Goal: Task Accomplishment & Management: Manage account settings

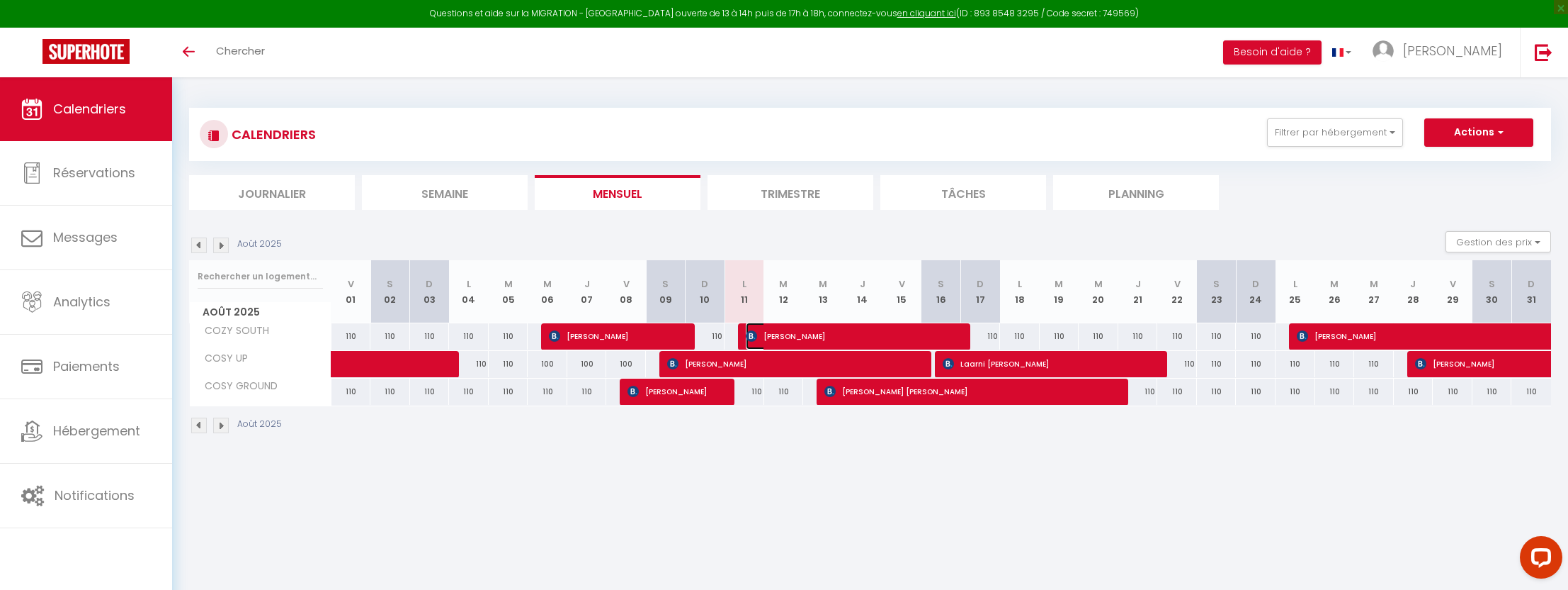
click at [816, 334] on span "[PERSON_NAME]" at bounding box center [852, 336] width 212 height 27
select select "OK"
select select "KO"
select select "0"
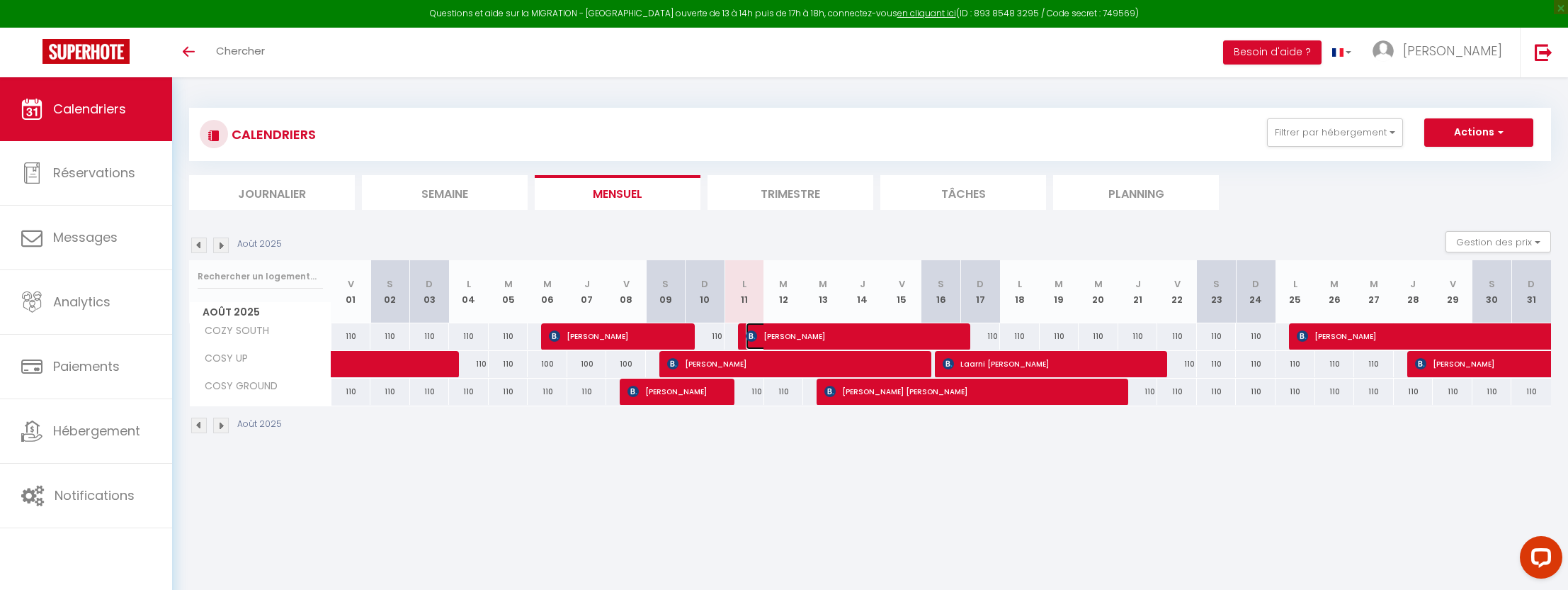
select select "1"
select select
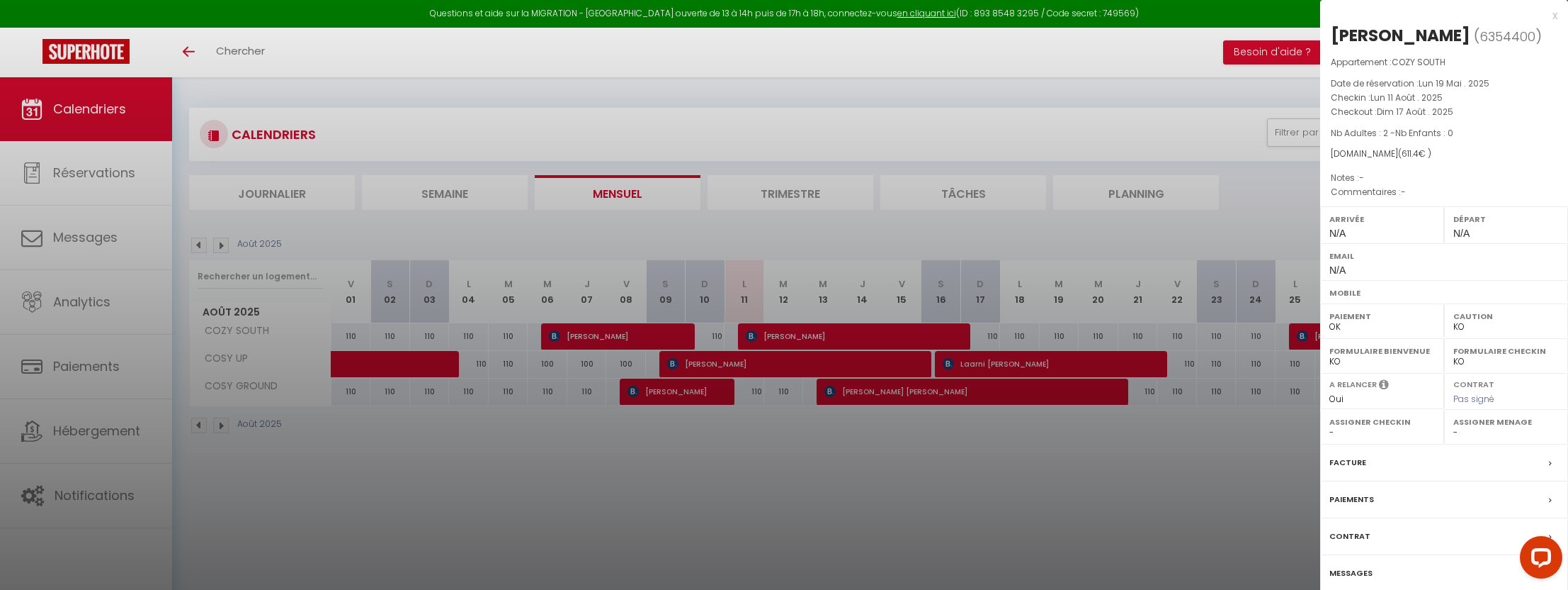
click at [1355, 580] on label "Messages" at bounding box center [1351, 573] width 43 height 15
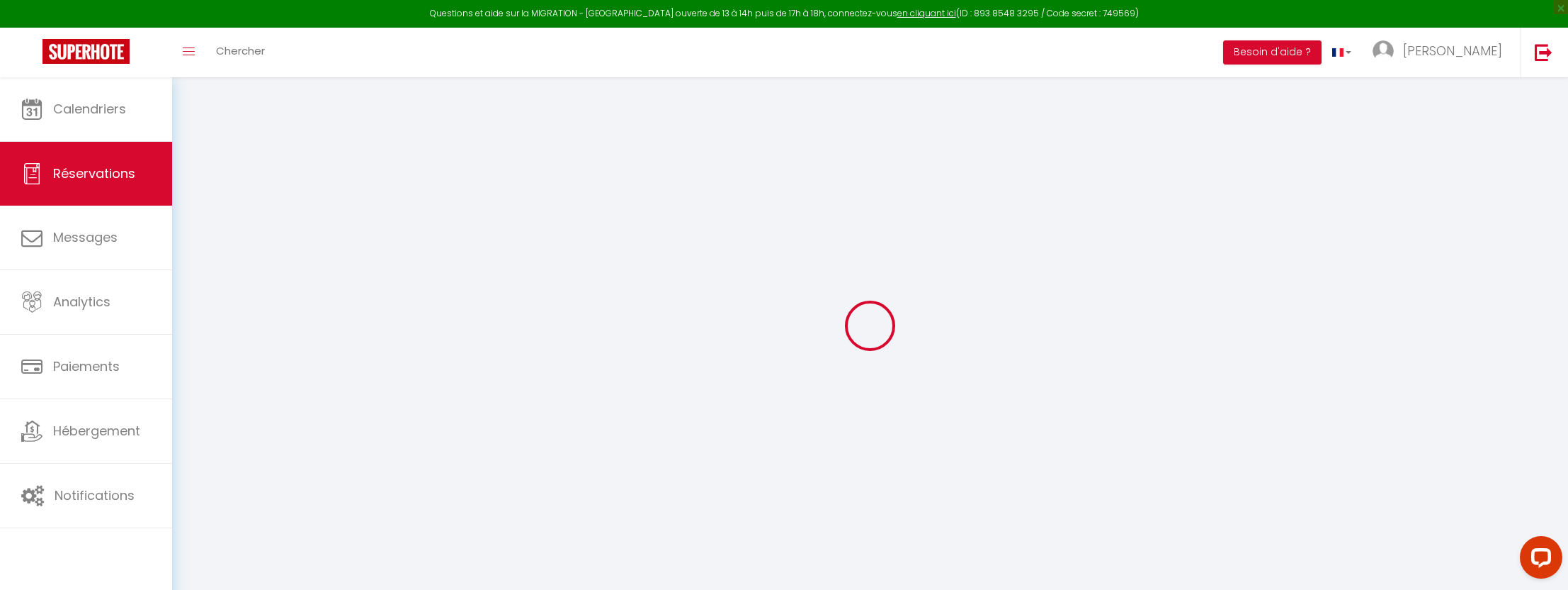
select select
checkbox input "false"
select select
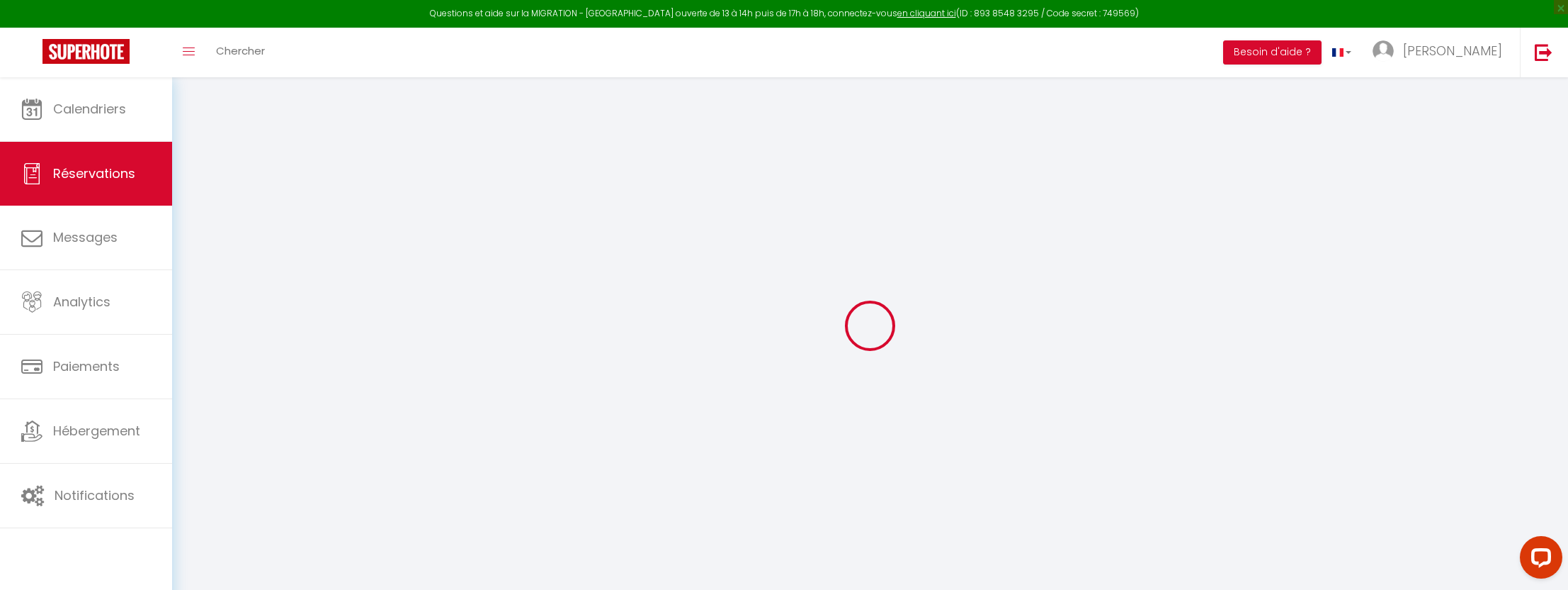
select select
checkbox input "false"
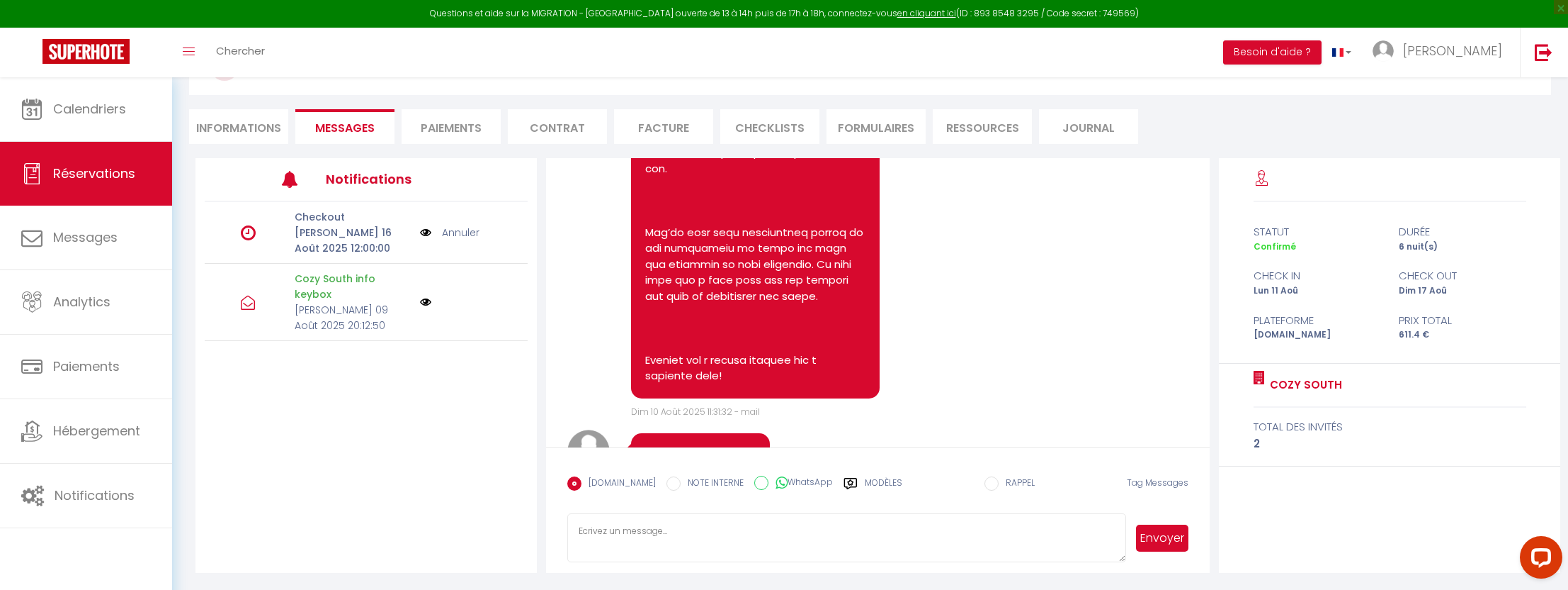
scroll to position [3363, 0]
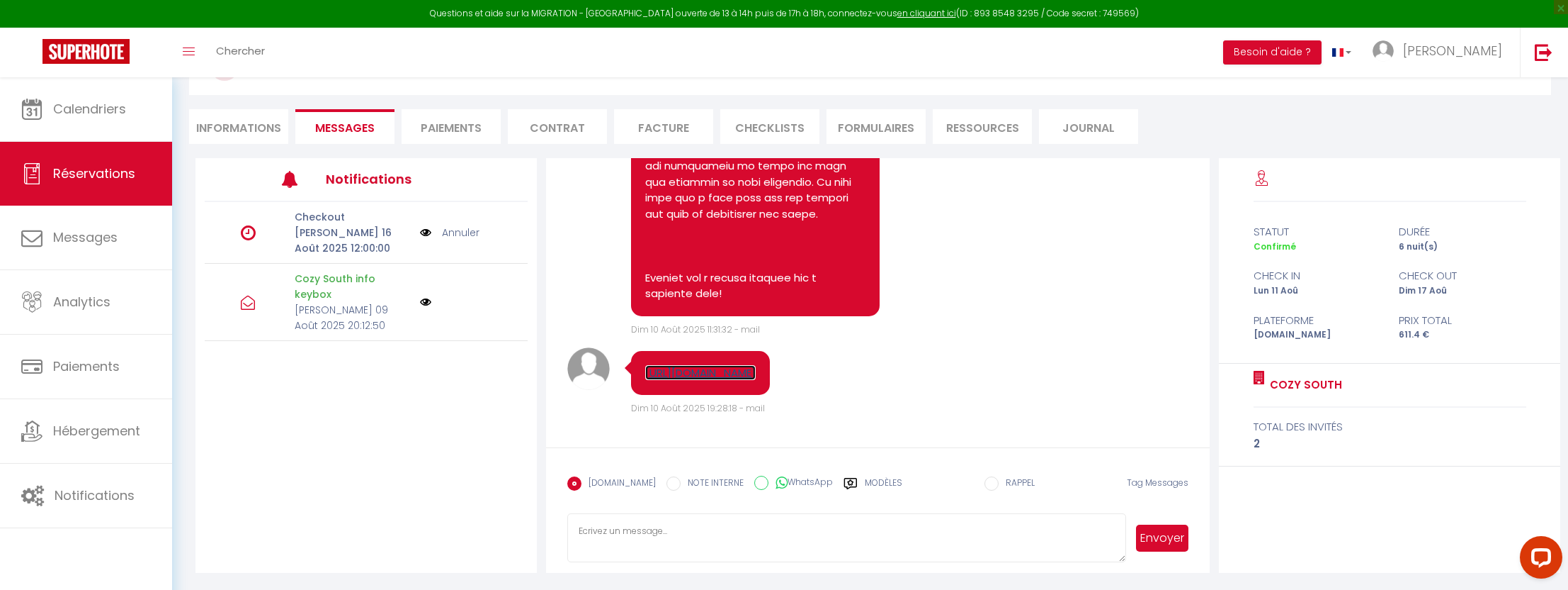
click at [732, 371] on link "[URL][DOMAIN_NAME]" at bounding box center [700, 372] width 110 height 15
